Goal: Task Accomplishment & Management: Use online tool/utility

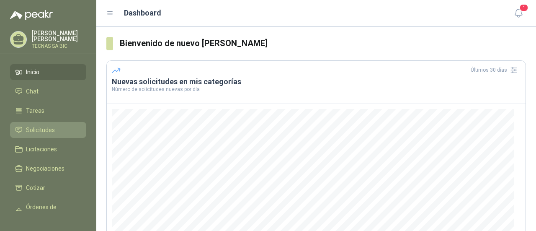
click at [48, 132] on span "Solicitudes" at bounding box center [40, 129] width 29 height 9
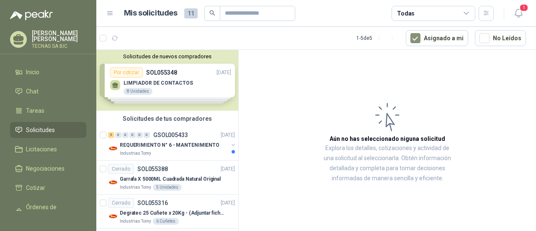
click at [162, 81] on div "Solicitudes de nuevos compradores Por cotizar SOL055348 [DATE] LIMPIADOR DE CON…" at bounding box center [167, 80] width 142 height 61
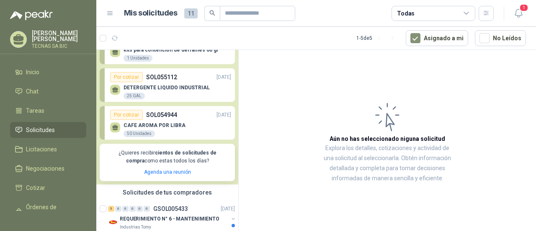
scroll to position [84, 0]
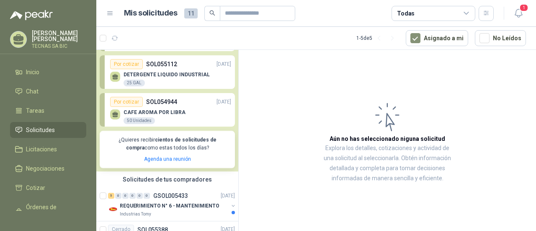
click at [179, 80] on div "DETERGENTE LIQUIDO INDUSTRIAL 25 GAL" at bounding box center [166, 79] width 86 height 15
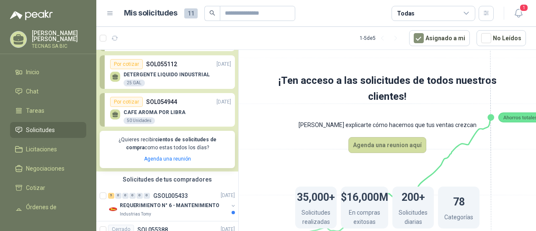
click at [195, 73] on p "DETERGENTE LIQUIDO INDUSTRIAL" at bounding box center [166, 75] width 86 height 6
click at [133, 62] on div "Por cotizar" at bounding box center [126, 64] width 33 height 10
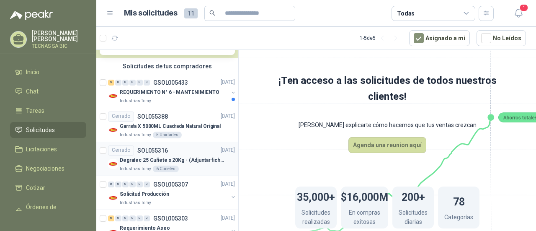
scroll to position [209, 0]
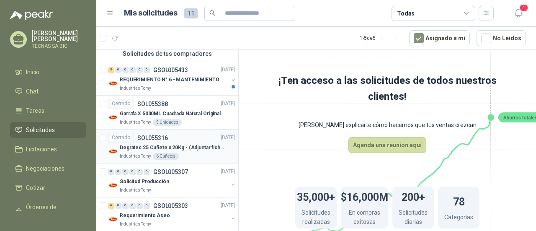
click at [189, 149] on p "Degratec 25 Cuñete x 20Kg - (Adjuntar ficha técnica)" at bounding box center [172, 148] width 104 height 8
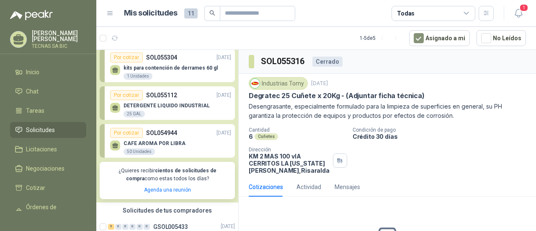
scroll to position [42, 0]
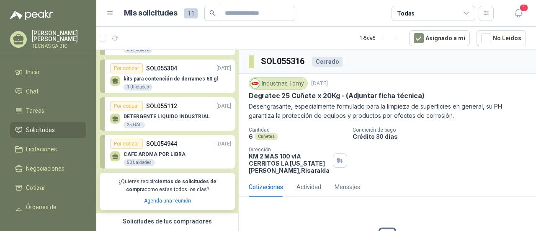
click at [174, 113] on p "DETERGENTE LIQUIDO INDUSTRIAL" at bounding box center [166, 116] width 86 height 6
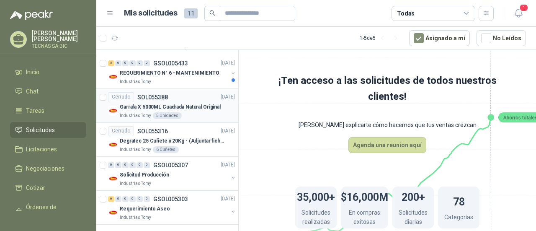
scroll to position [218, 0]
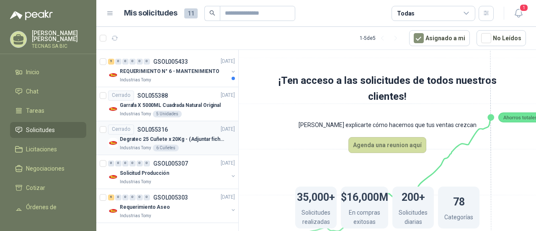
click at [169, 144] on div "6 Cuñetes" at bounding box center [166, 147] width 26 height 7
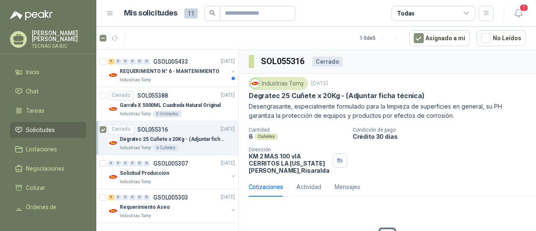
scroll to position [42, 0]
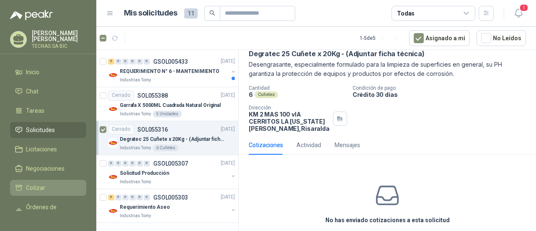
click at [58, 187] on li "Cotizar" at bounding box center [48, 187] width 66 height 9
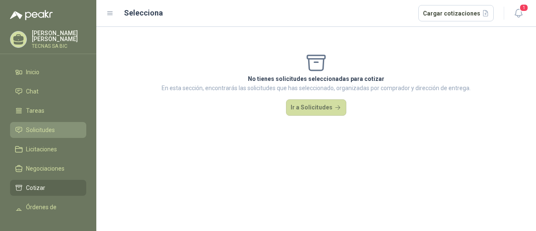
click at [59, 122] on link "Solicitudes" at bounding box center [48, 130] width 76 height 16
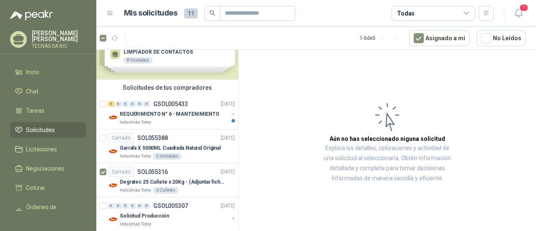
scroll to position [42, 0]
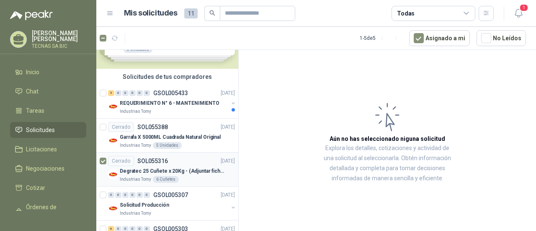
click at [131, 171] on p "Degratec 25 Cuñete x 20Kg - (Adjuntar ficha técnica)" at bounding box center [172, 171] width 104 height 8
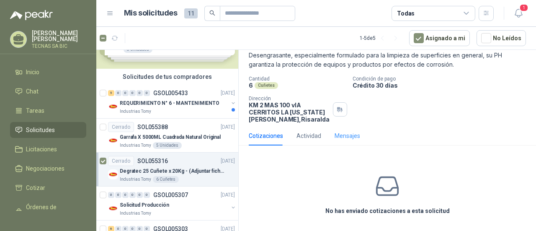
scroll to position [53, 0]
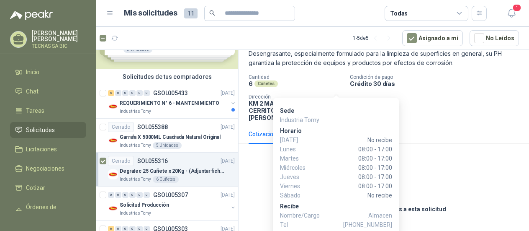
click at [333, 108] on p "Sede" at bounding box center [336, 110] width 112 height 9
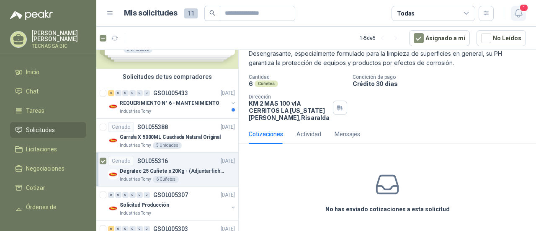
click at [515, 14] on icon "button" at bounding box center [518, 13] width 10 height 10
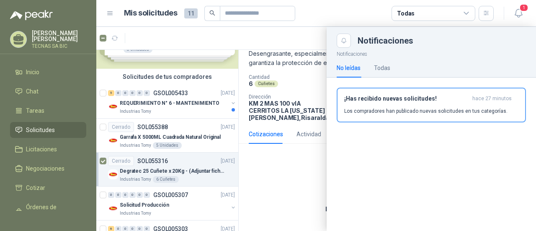
click at [403, 110] on p "Los compradores han publicado nuevas solicitudes en tus categorías." at bounding box center [425, 111] width 163 height 8
